Goal: Find specific page/section: Find specific page/section

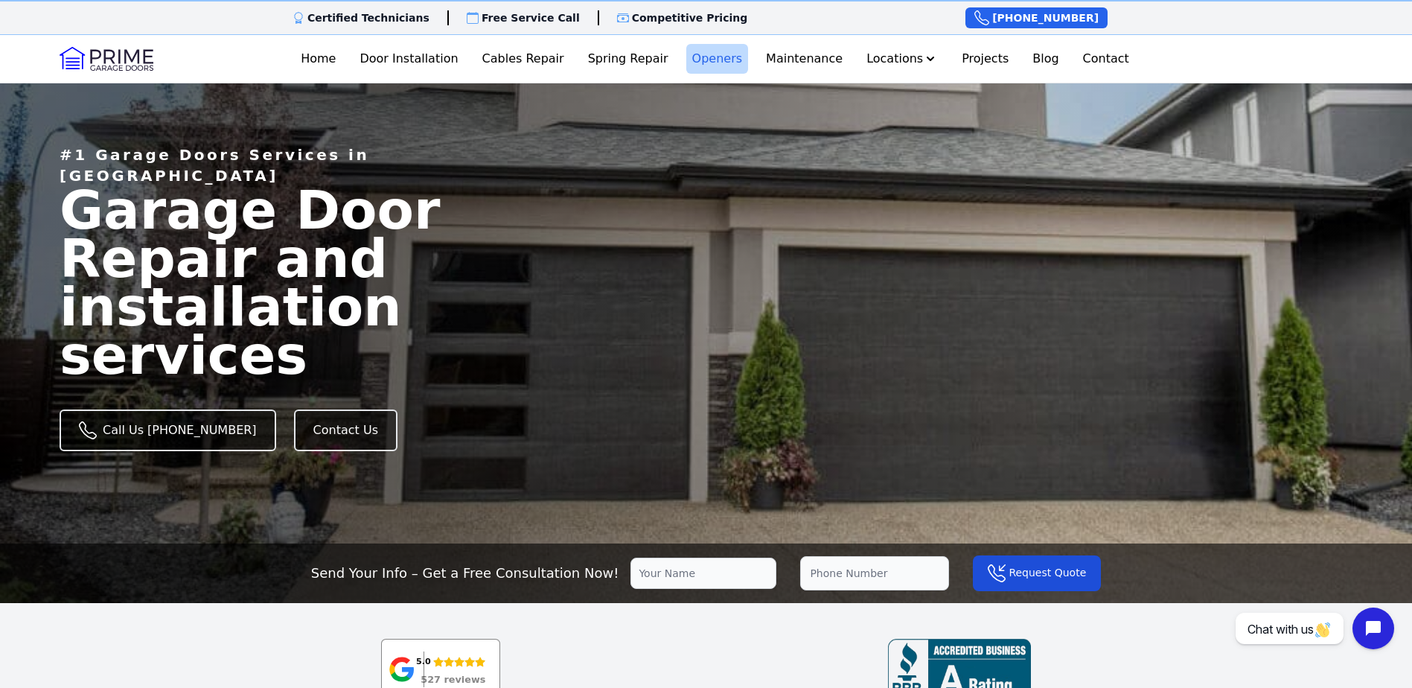
click at [718, 57] on link "Openers" at bounding box center [717, 59] width 63 height 30
click at [1088, 60] on link "Contact" at bounding box center [1106, 59] width 58 height 30
